Goal: Information Seeking & Learning: Learn about a topic

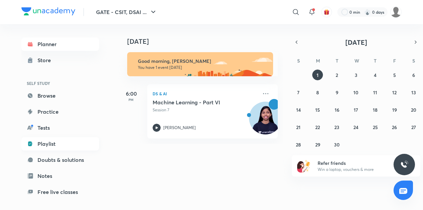
click at [49, 146] on link "Playlist" at bounding box center [60, 143] width 78 height 13
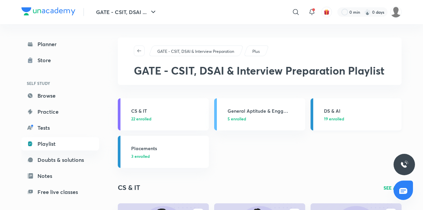
click at [325, 117] on span "19 enrolled" at bounding box center [334, 119] width 20 height 6
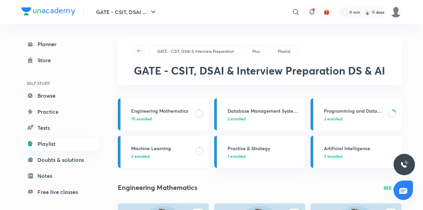
click at [173, 155] on p "5 enrolled" at bounding box center [161, 156] width 60 height 6
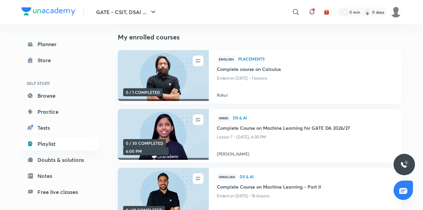
scroll to position [67, 0]
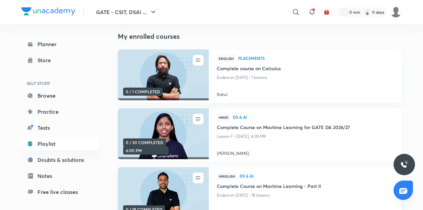
click at [172, 147] on img at bounding box center [163, 134] width 93 height 52
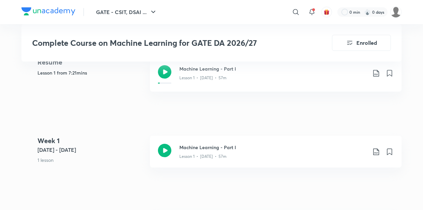
scroll to position [276, 0]
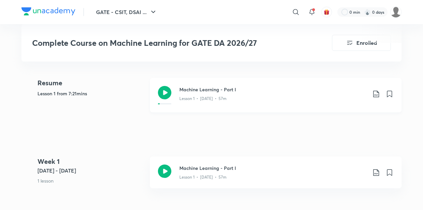
click at [166, 94] on icon at bounding box center [164, 92] width 13 height 13
